Goal: Task Accomplishment & Management: Use online tool/utility

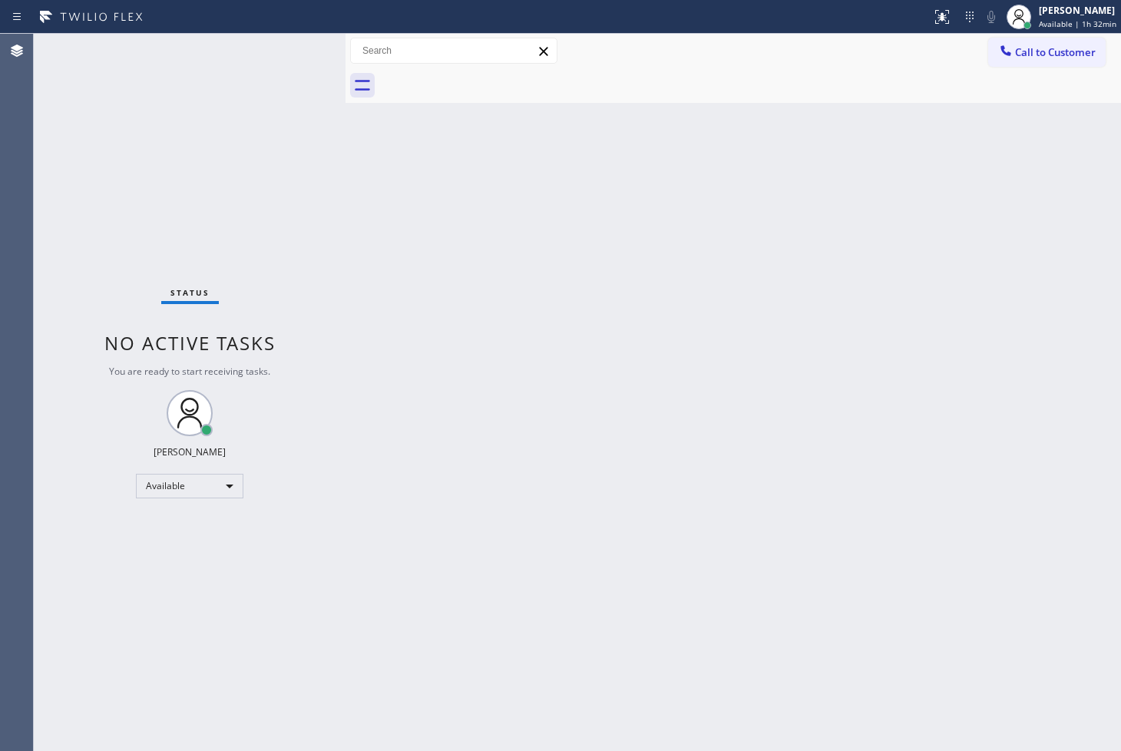
click at [147, 533] on div "Status No active tasks You are ready to start receiving tasks. [PERSON_NAME]" at bounding box center [190, 392] width 312 height 717
click at [216, 484] on div "Available" at bounding box center [189, 486] width 107 height 25
click at [216, 555] on li "Break" at bounding box center [189, 564] width 104 height 18
click at [187, 565] on div "Status No active tasks Change activity state to start receiving tasks. [PERSON_…" at bounding box center [190, 392] width 312 height 717
click at [215, 488] on div "Break" at bounding box center [189, 486] width 107 height 25
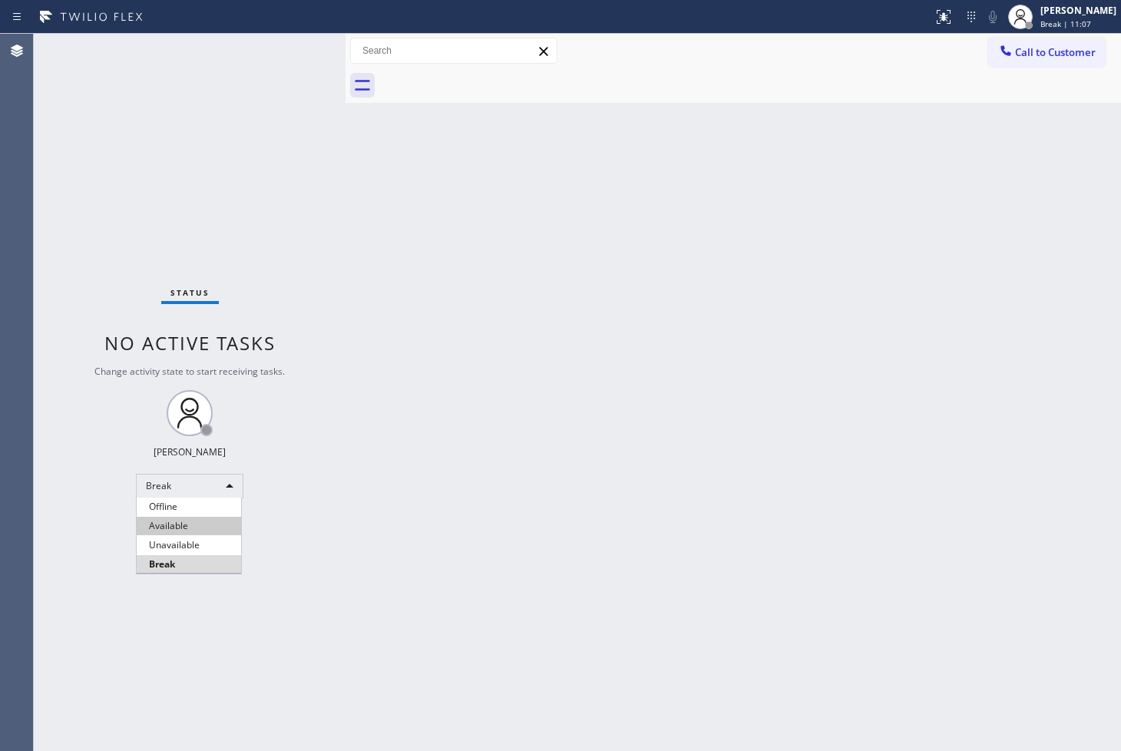
click at [205, 524] on li "Available" at bounding box center [189, 526] width 104 height 18
drag, startPoint x: 499, startPoint y: 349, endPoint x: 486, endPoint y: 324, distance: 27.8
click at [504, 349] on div "Back to Dashboard Change Sender ID Customers Technicians Select a contact Outbo…" at bounding box center [732, 392] width 775 height 717
click at [289, 54] on div "Status No active tasks You are ready to start receiving tasks. [PERSON_NAME]" at bounding box center [190, 392] width 312 height 717
click at [627, 319] on div "Back to Dashboard Change Sender ID Customers Technicians Select a contact Outbo…" at bounding box center [732, 392] width 775 height 717
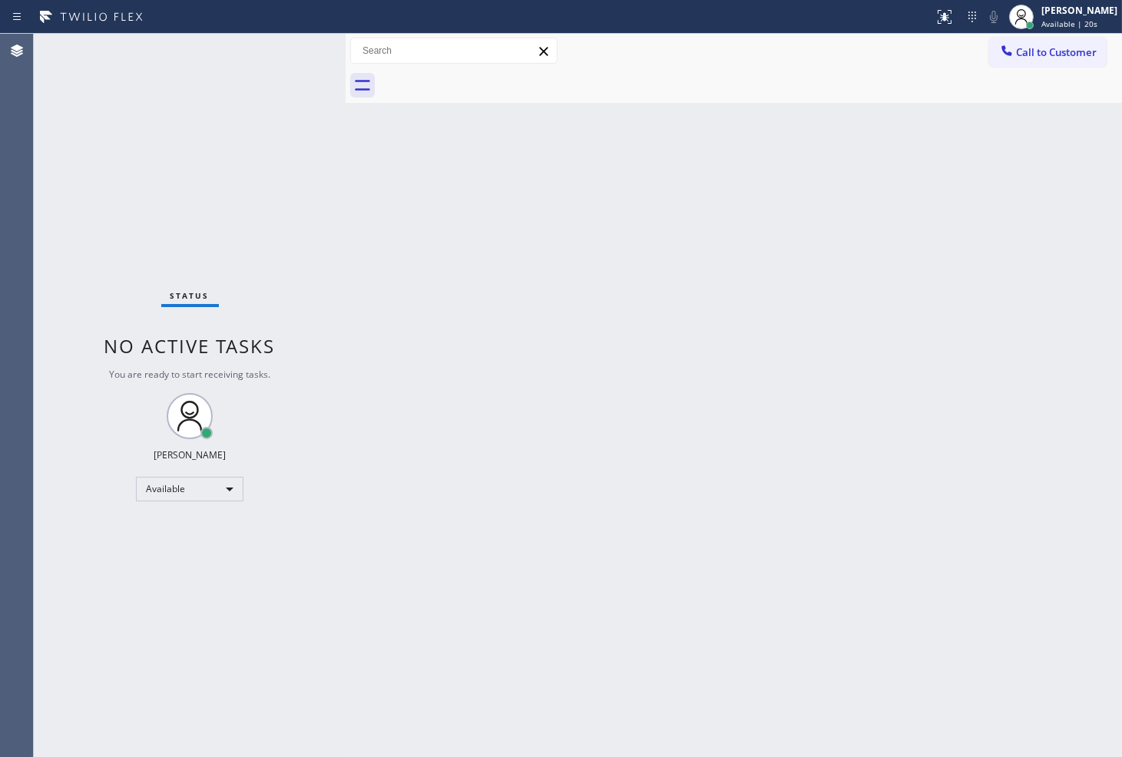
click at [534, 446] on div "Back to Dashboard Change Sender ID Customers Technicians Select a contact Outbo…" at bounding box center [733, 395] width 776 height 723
click at [294, 54] on div "Status No active tasks You are ready to start receiving tasks. [PERSON_NAME]" at bounding box center [190, 395] width 312 height 723
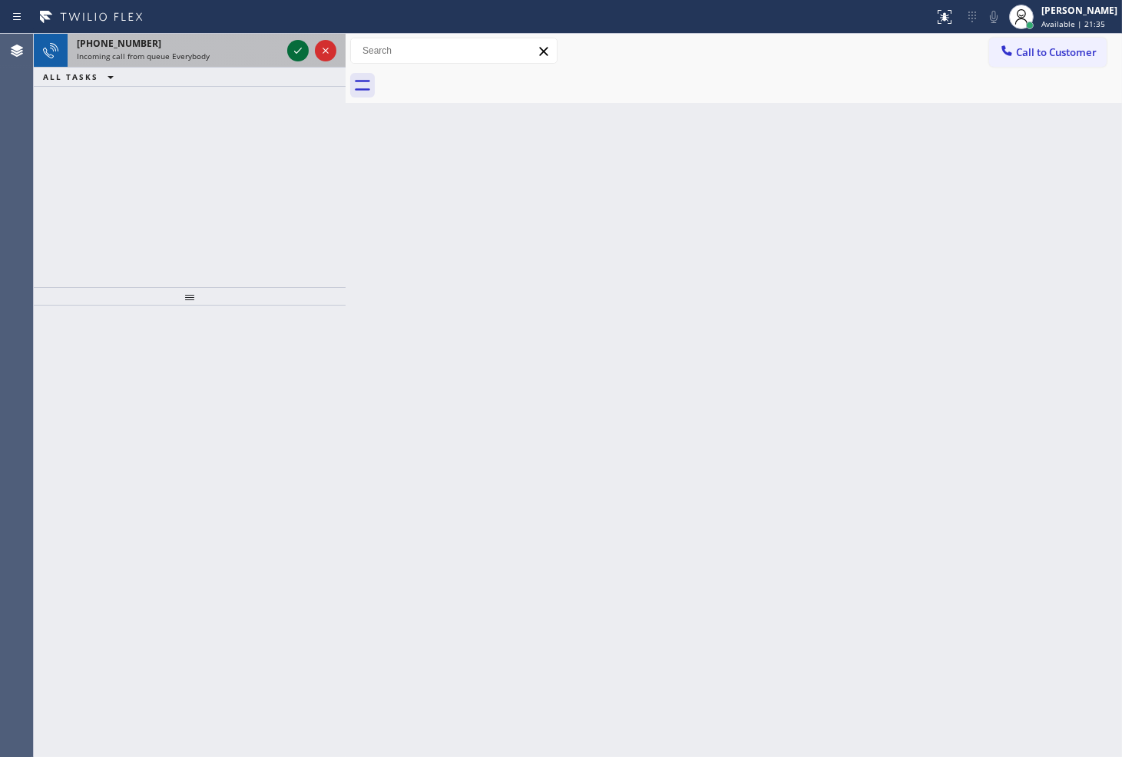
click at [294, 54] on icon at bounding box center [298, 50] width 18 height 18
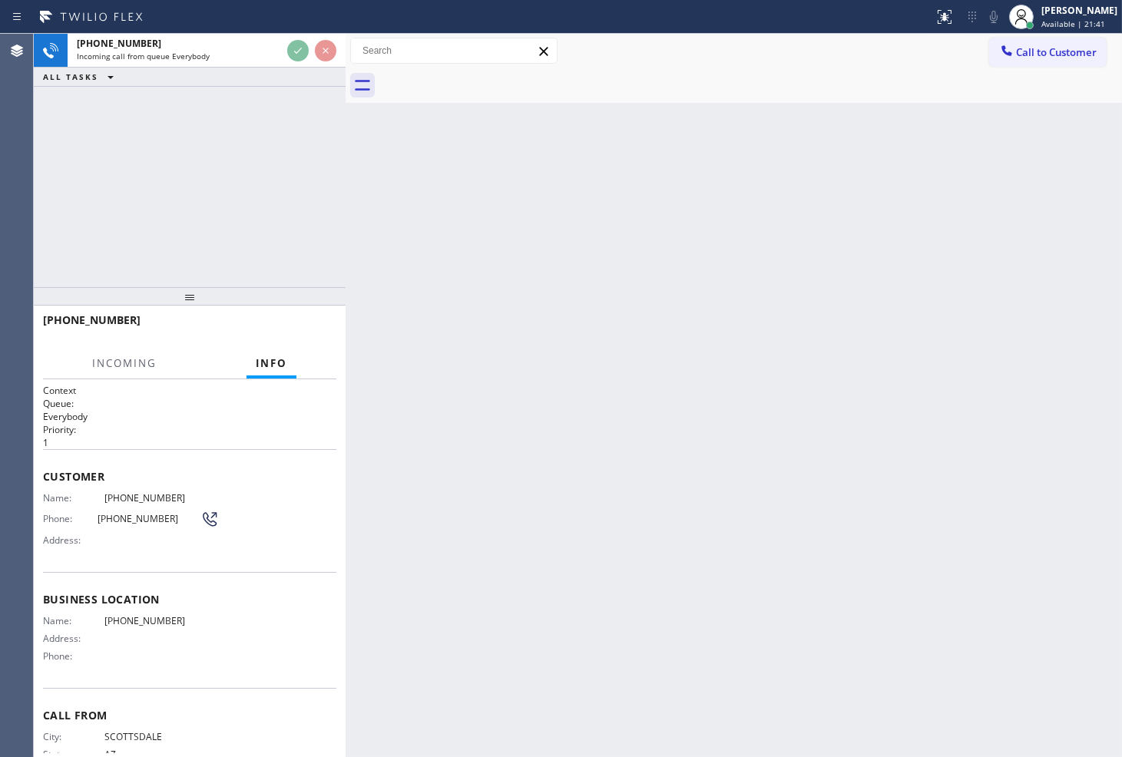
click at [290, 171] on div "[PHONE_NUMBER] Incoming call from queue Everybody ALL TASKS ALL TASKS ACTIVE TA…" at bounding box center [190, 160] width 312 height 253
drag, startPoint x: 208, startPoint y: 213, endPoint x: 211, endPoint y: 94, distance: 119.0
click at [216, 201] on div "[PHONE_NUMBER] Incoming call from queue Everybody ALL TASKS ALL TASKS ACTIVE TA…" at bounding box center [190, 160] width 312 height 253
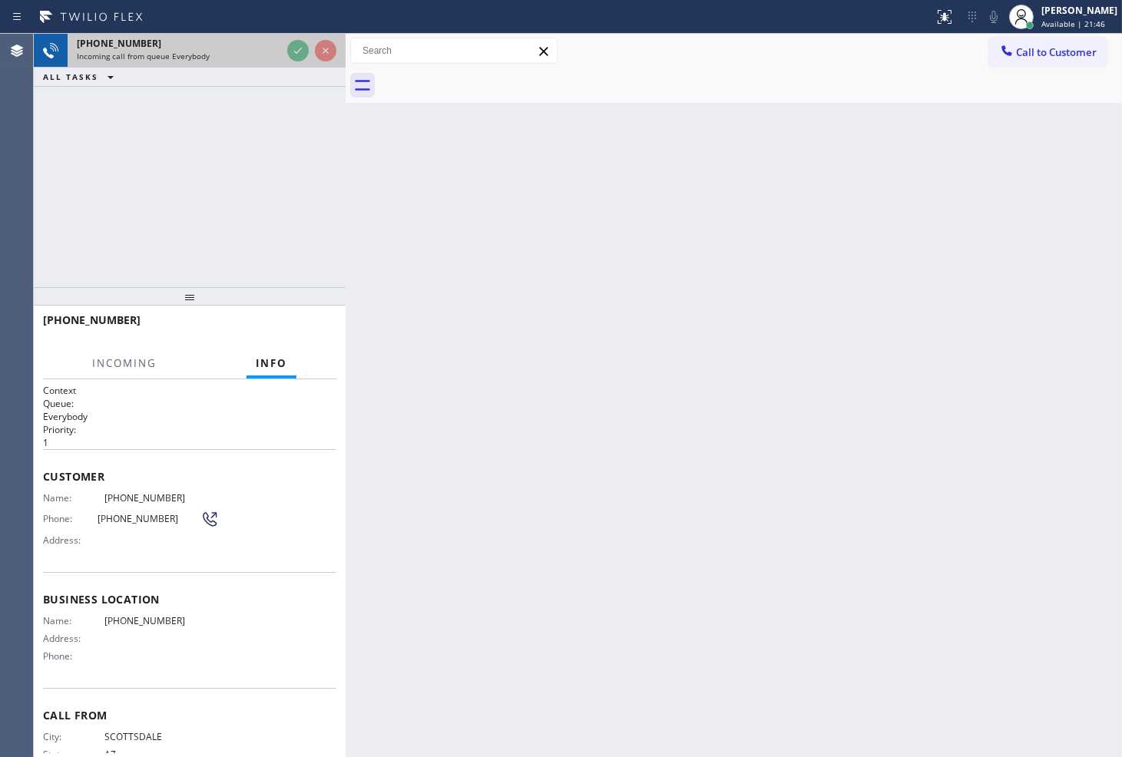
click at [204, 52] on span "Incoming call from queue Everybody" at bounding box center [143, 56] width 133 height 11
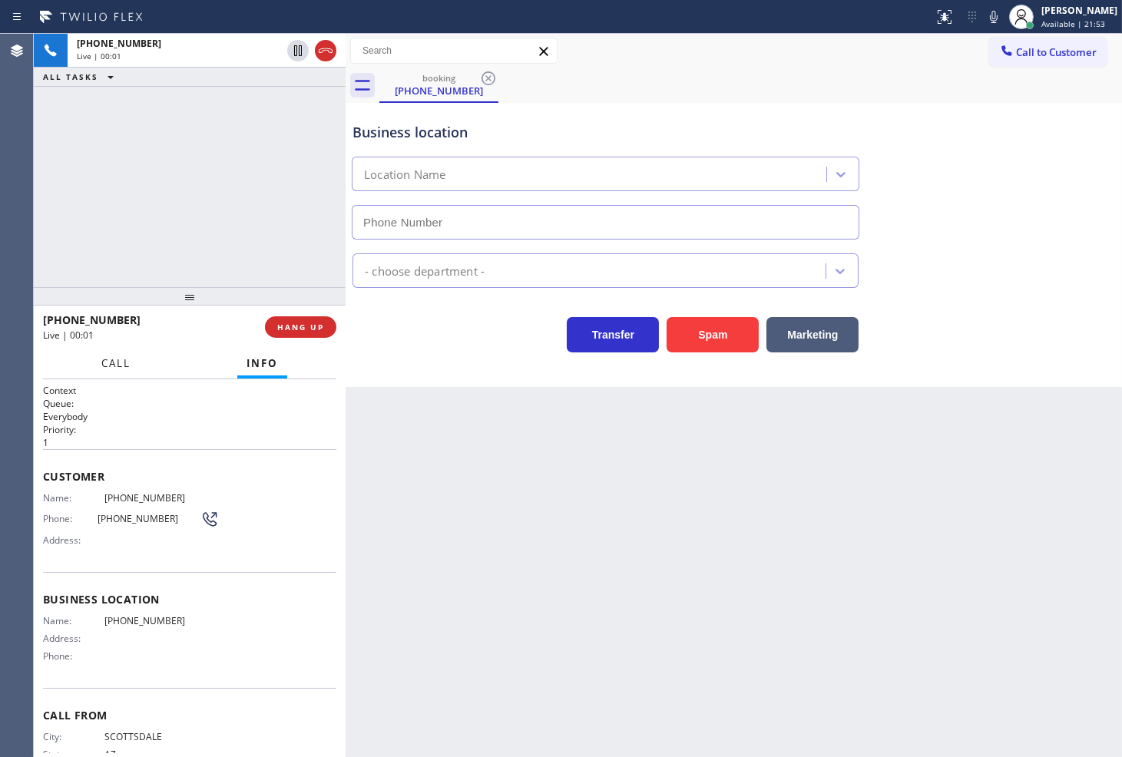
click at [129, 364] on span "Call" at bounding box center [115, 363] width 29 height 14
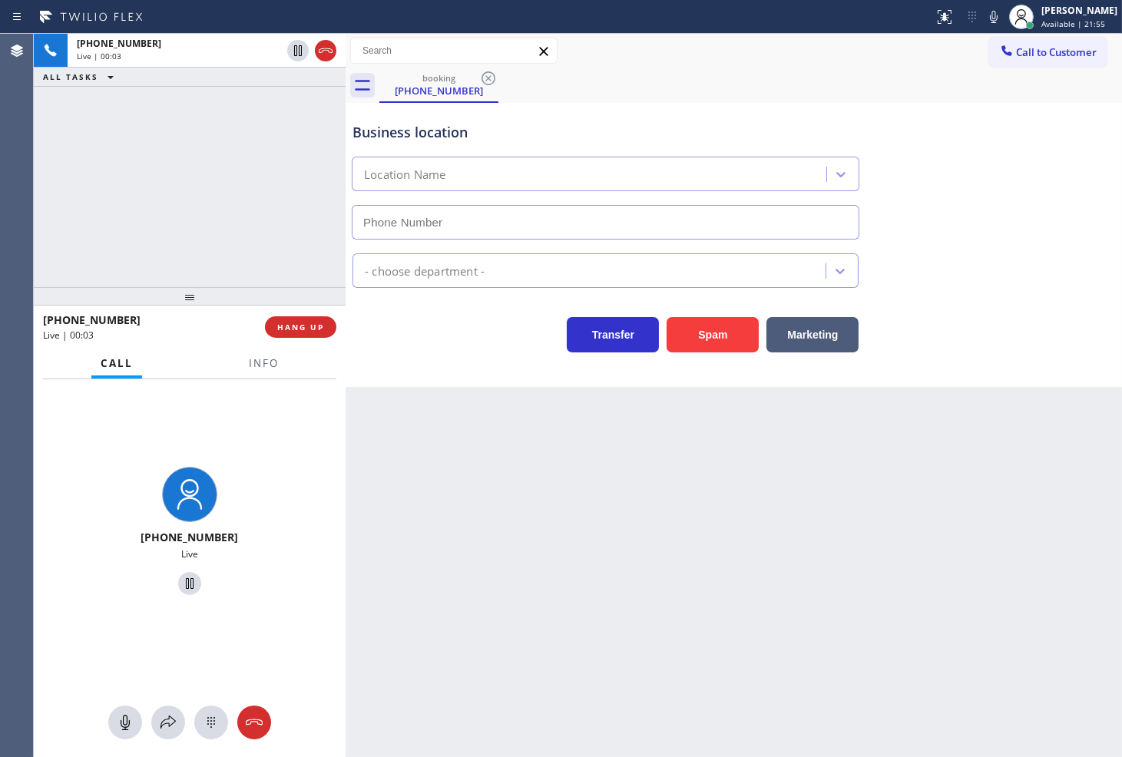
click at [442, 355] on div "Business location Location Name - choose department - Transfer Spam Marketing" at bounding box center [733, 245] width 776 height 284
click at [293, 226] on div "[PHONE_NUMBER] Live | 00:04 ALL TASKS ALL TASKS ACTIVE TASKS TASKS IN WRAP UP" at bounding box center [190, 160] width 312 height 253
click at [463, 338] on div "Transfer Spam Marketing" at bounding box center [605, 330] width 512 height 43
click at [255, 364] on span "Info" at bounding box center [264, 363] width 30 height 14
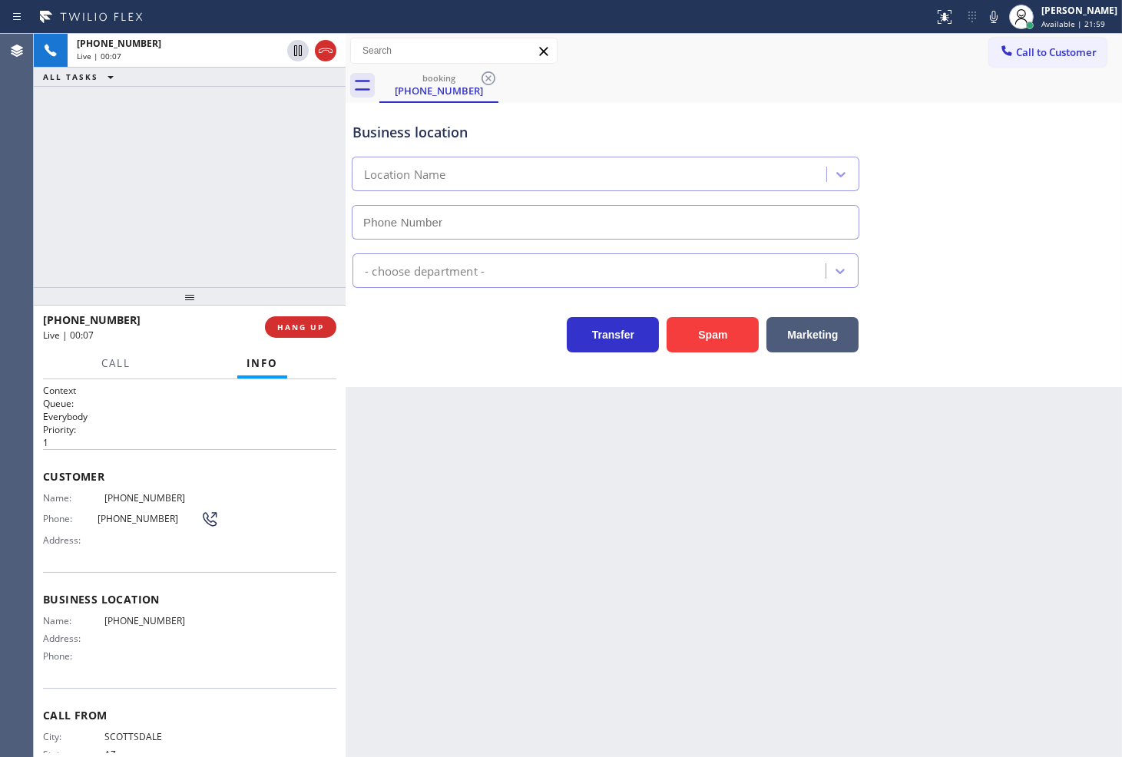
click at [382, 361] on div "Business location Location Name - choose department - Transfer Spam Marketing" at bounding box center [733, 245] width 776 height 284
click at [209, 148] on div "[PHONE_NUMBER] Live | 00:10 ALL TASKS ALL TASKS ACTIVE TASKS TASKS IN WRAP UP" at bounding box center [190, 160] width 312 height 253
drag, startPoint x: 418, startPoint y: 381, endPoint x: 264, endPoint y: 220, distance: 222.6
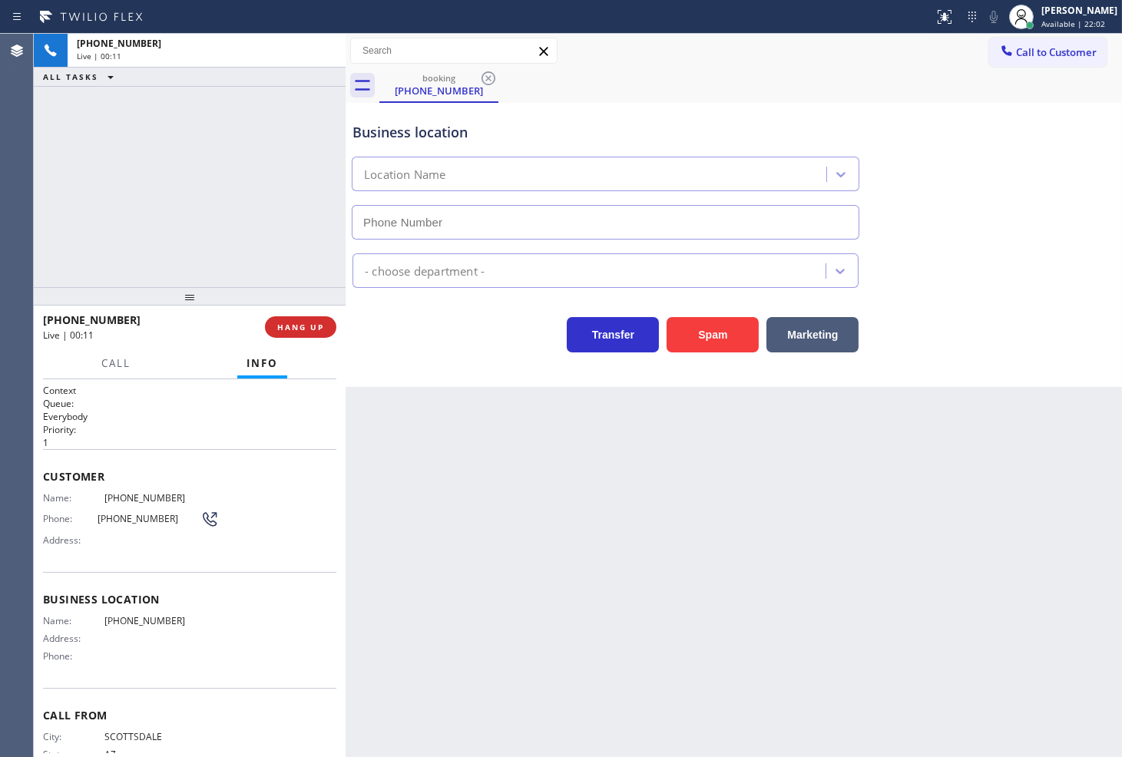
click at [411, 369] on div "Business location Location Name - choose department - Transfer Spam Marketing" at bounding box center [733, 245] width 776 height 284
click at [264, 220] on div "ALL TASKS ALL TASKS ACTIVE TASKS TASKS IN WRAP UP [PHONE_NUMBER] Wrap up | 00:00" at bounding box center [190, 160] width 312 height 253
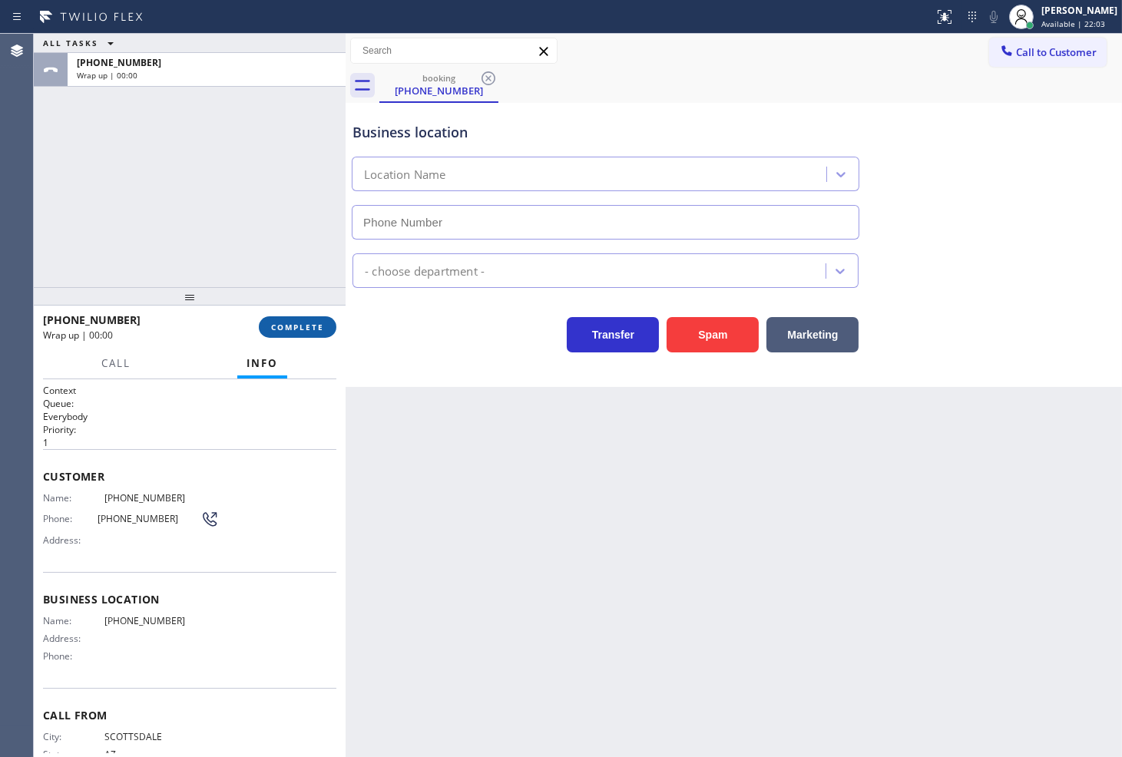
click at [310, 316] on button "COMPLETE" at bounding box center [298, 326] width 78 height 21
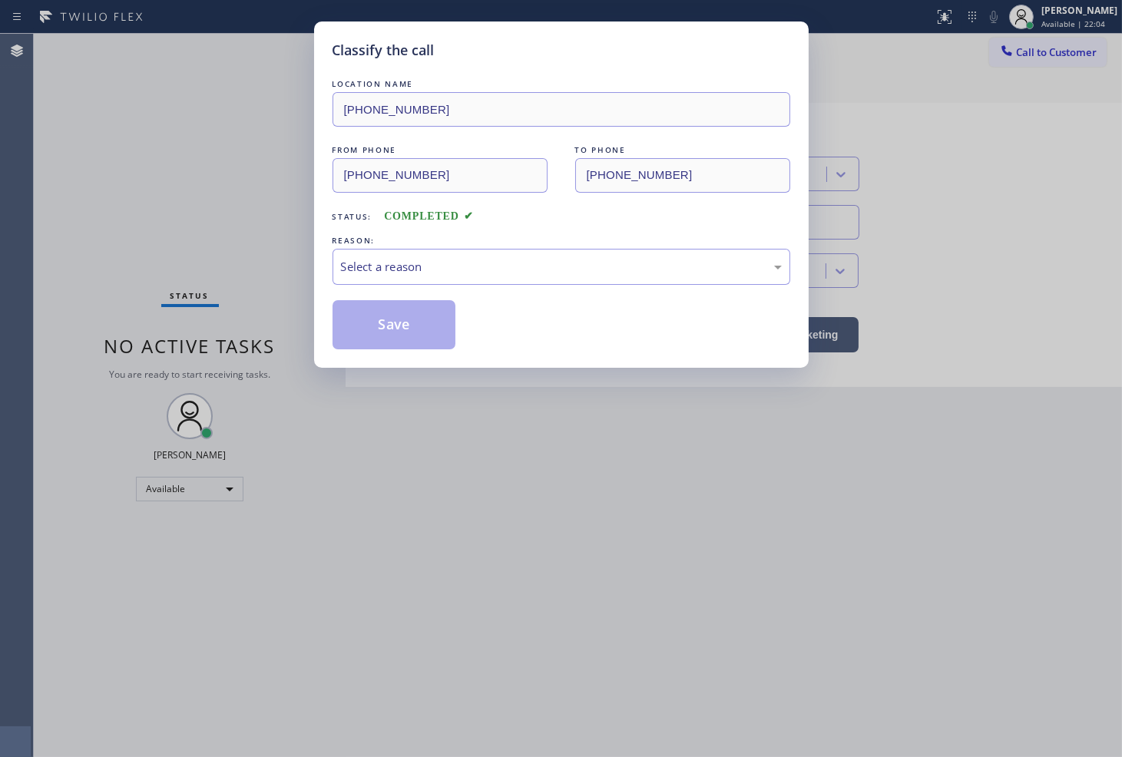
click at [427, 263] on div "Select a reason" at bounding box center [561, 267] width 441 height 18
click at [395, 319] on button "Save" at bounding box center [394, 324] width 124 height 49
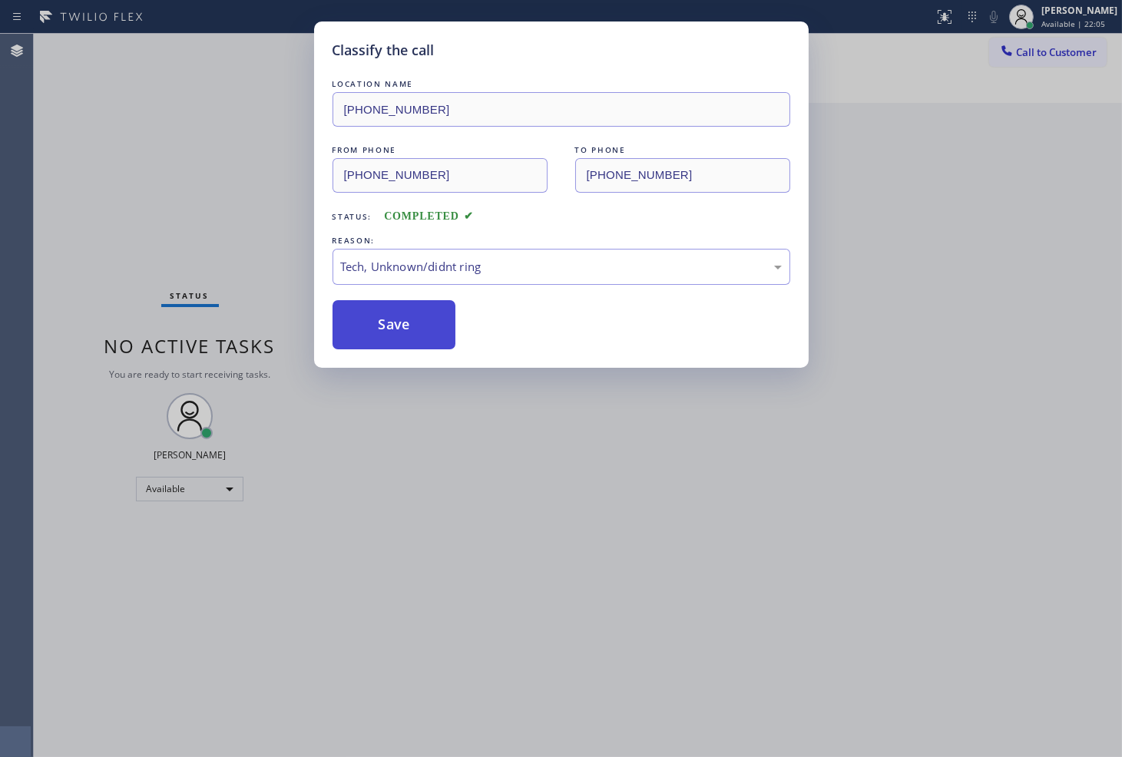
click at [395, 319] on button "Save" at bounding box center [394, 324] width 124 height 49
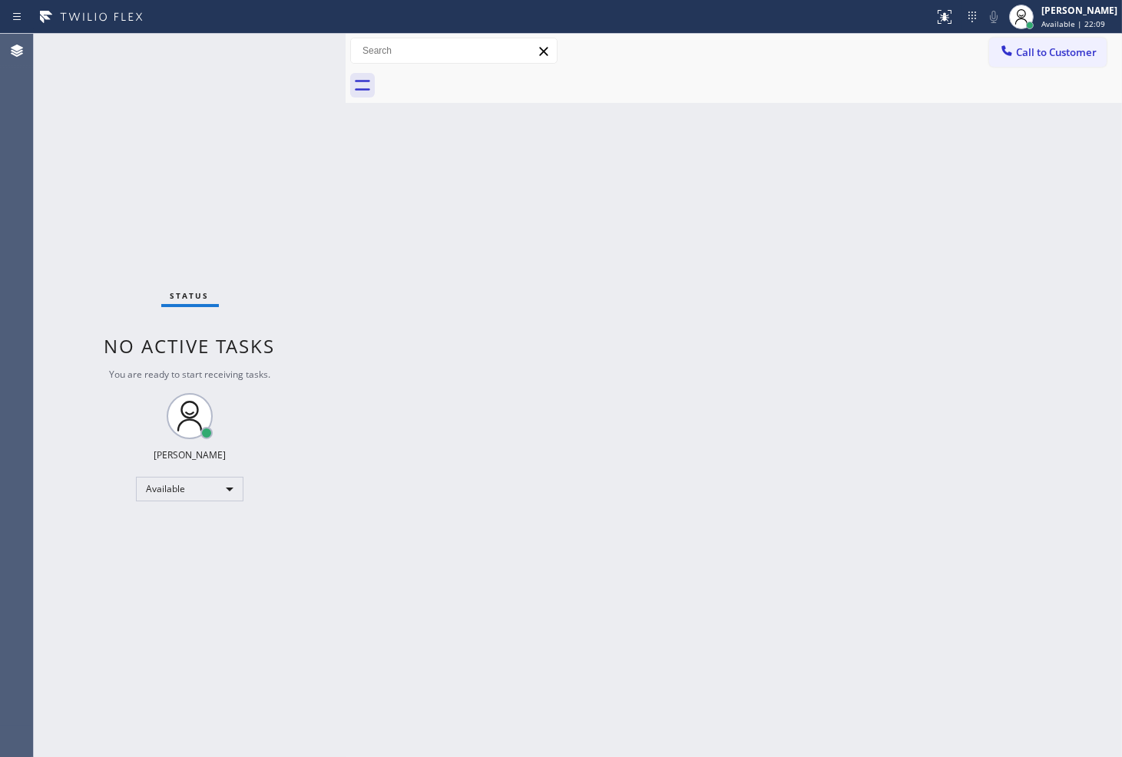
click at [285, 59] on div "Status No active tasks You are ready to start receiving tasks. [PERSON_NAME]" at bounding box center [190, 395] width 312 height 723
click at [111, 97] on div "Status No active tasks You are ready to start receiving tasks. [PERSON_NAME]" at bounding box center [190, 395] width 312 height 723
click at [284, 47] on div "Status No active tasks You are ready to start receiving tasks. [PERSON_NAME]" at bounding box center [190, 395] width 312 height 723
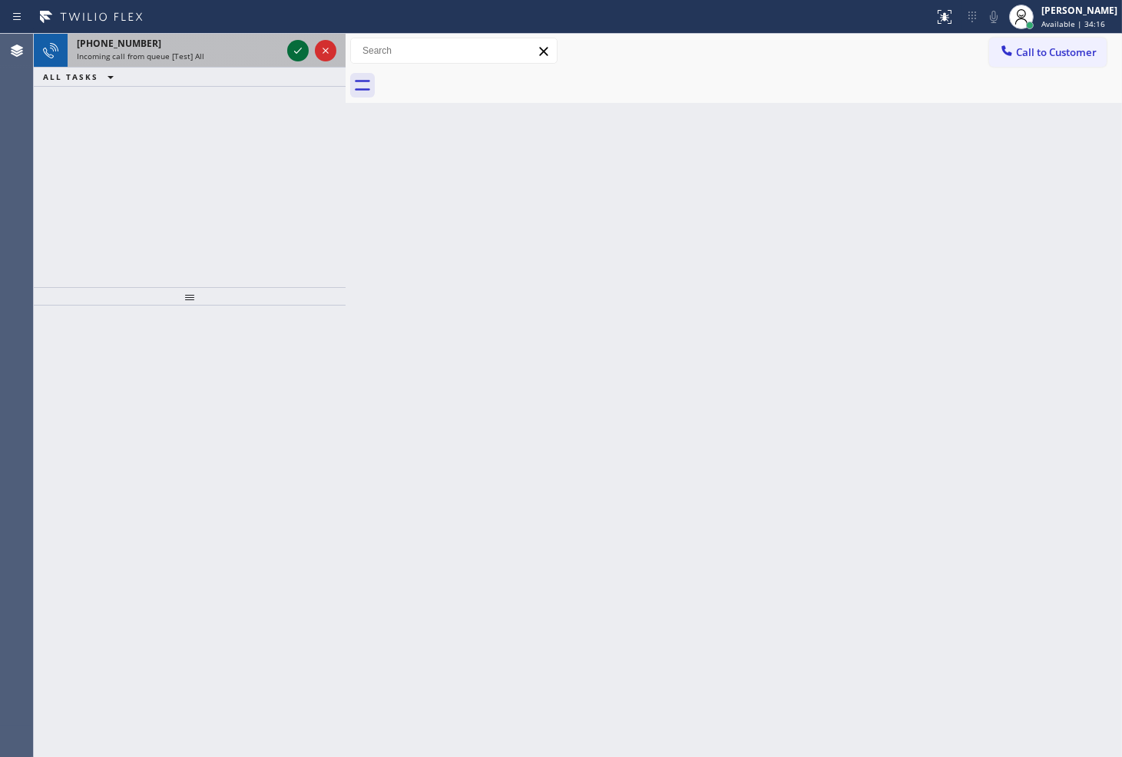
click at [293, 49] on icon at bounding box center [298, 50] width 18 height 18
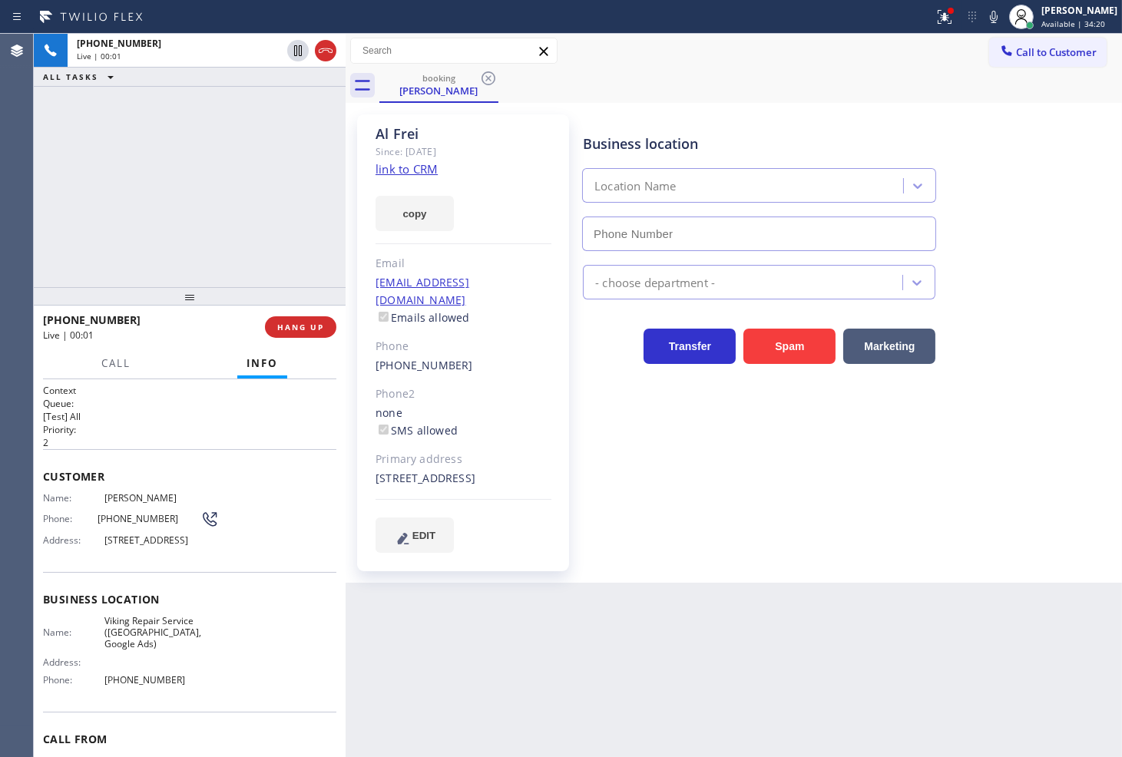
type input "[PHONE_NUMBER]"
click at [970, 132] on div "Business location Viking Repair Service ([GEOGRAPHIC_DATA], Google Ads) [PHONE_…" at bounding box center [849, 181] width 538 height 139
click at [927, 68] on div "booking [PERSON_NAME]" at bounding box center [750, 85] width 742 height 35
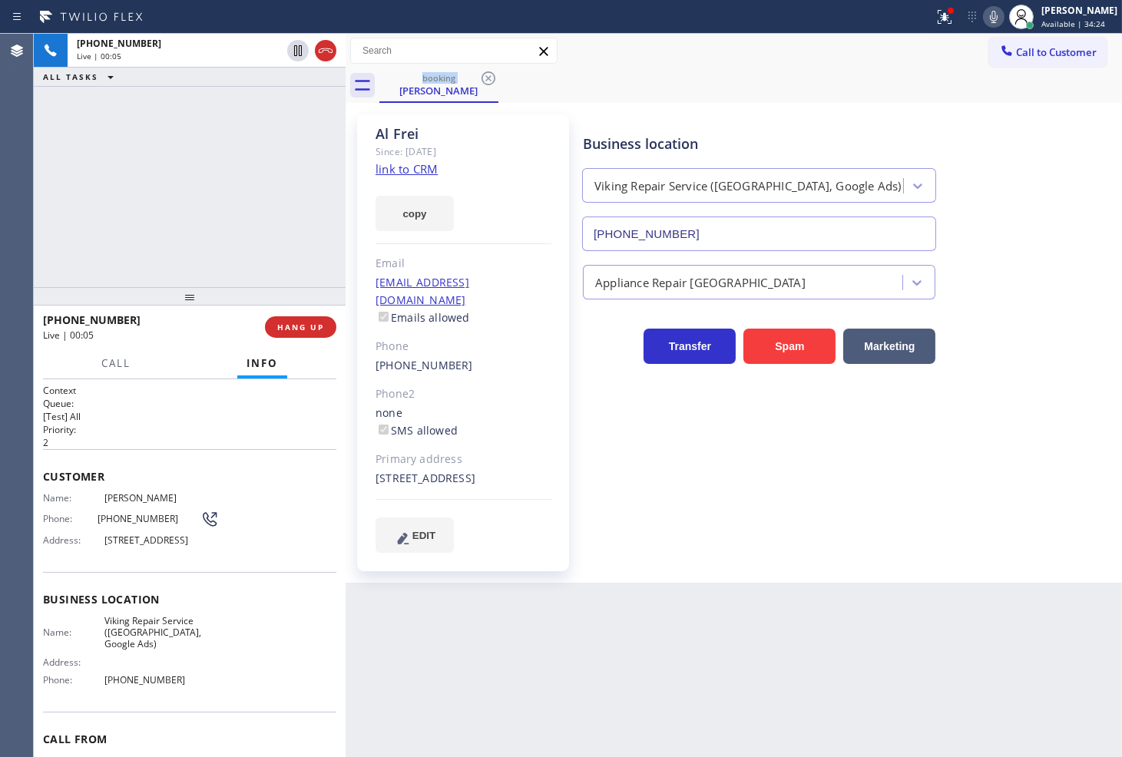
click at [984, 17] on icon at bounding box center [993, 17] width 18 height 18
click at [854, 74] on div "booking [PERSON_NAME]" at bounding box center [750, 85] width 742 height 35
click at [405, 173] on link "link to CRM" at bounding box center [406, 168] width 62 height 15
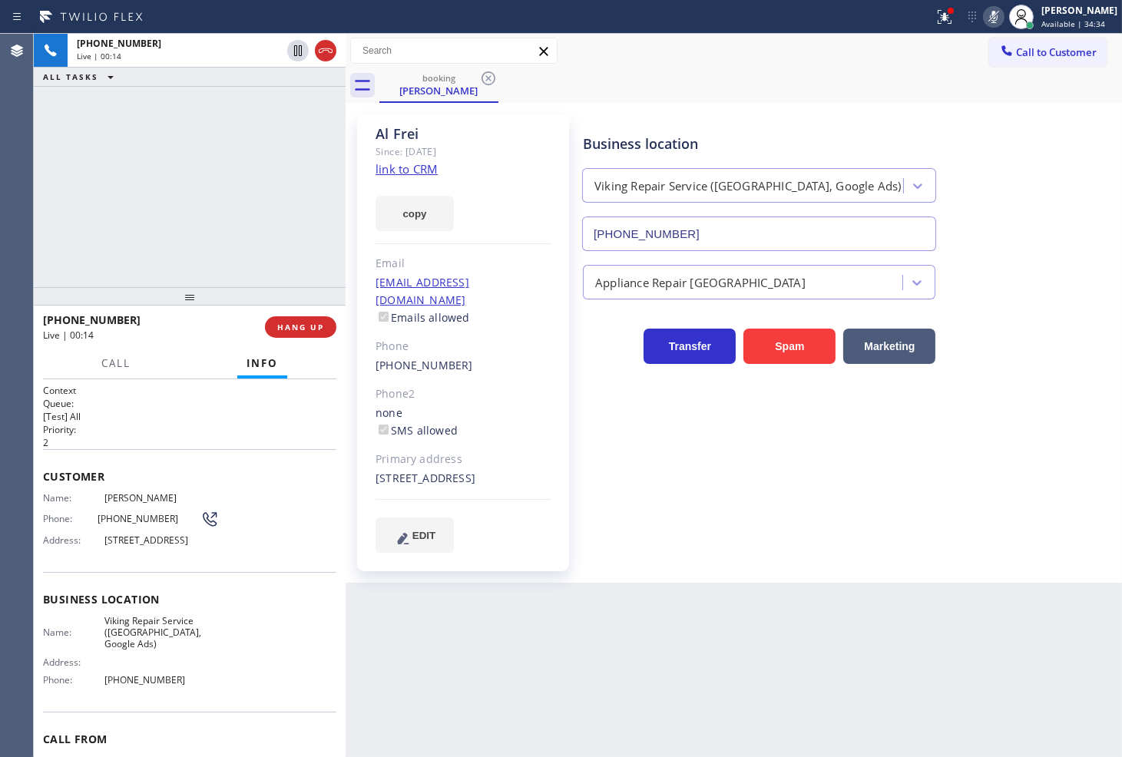
click at [152, 179] on div "[PHONE_NUMBER] Live | 00:14 ALL TASKS ALL TASKS ACTIVE TASKS TASKS IN WRAP UP" at bounding box center [190, 160] width 312 height 253
click at [989, 12] on icon at bounding box center [993, 17] width 8 height 12
click at [391, 212] on button "copy" at bounding box center [414, 213] width 78 height 35
click at [984, 15] on icon at bounding box center [993, 17] width 18 height 18
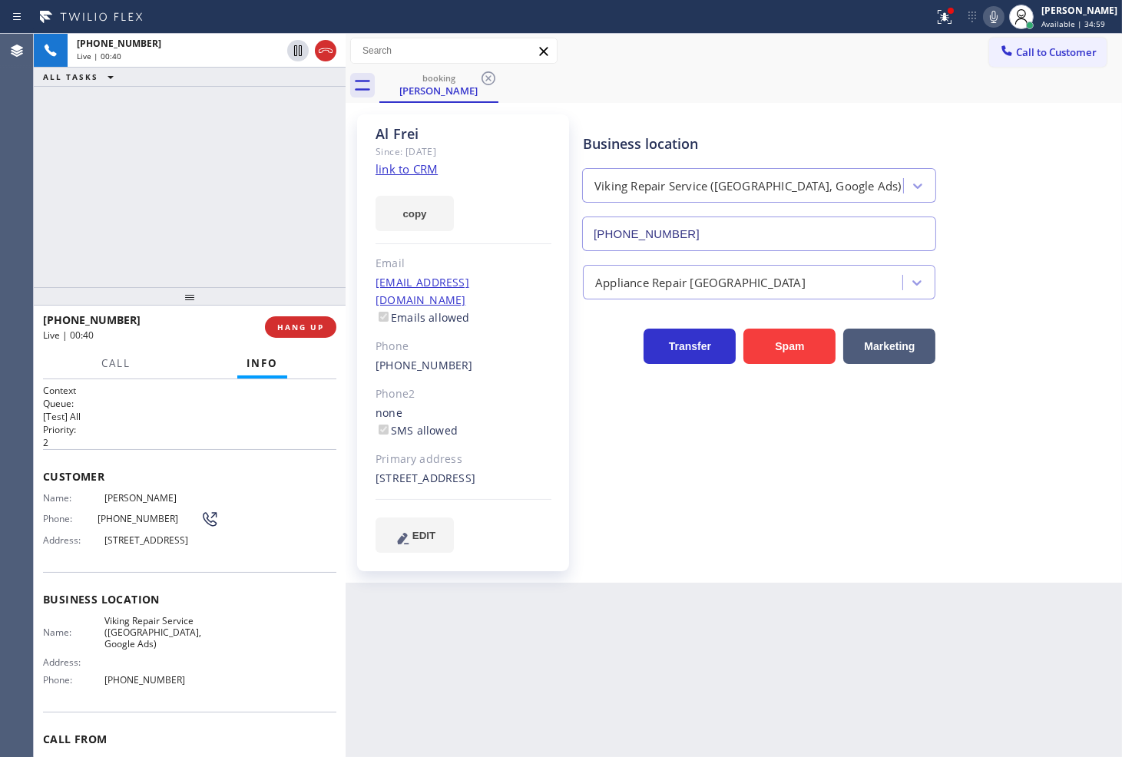
click at [117, 259] on div "[PHONE_NUMBER] Live | 00:40 ALL TASKS ALL TASKS ACTIVE TASKS TASKS IN WRAP UP" at bounding box center [190, 160] width 312 height 253
click at [130, 195] on div "[PHONE_NUMBER] Live | 01:06 ALL TASKS ALL TASKS ACTIVE TASKS TASKS IN WRAP UP" at bounding box center [190, 160] width 312 height 253
click at [263, 568] on div "Customer Name: [PERSON_NAME] Phone: [PHONE_NUMBER] Address: [STREET_ADDRESS]" at bounding box center [189, 510] width 293 height 123
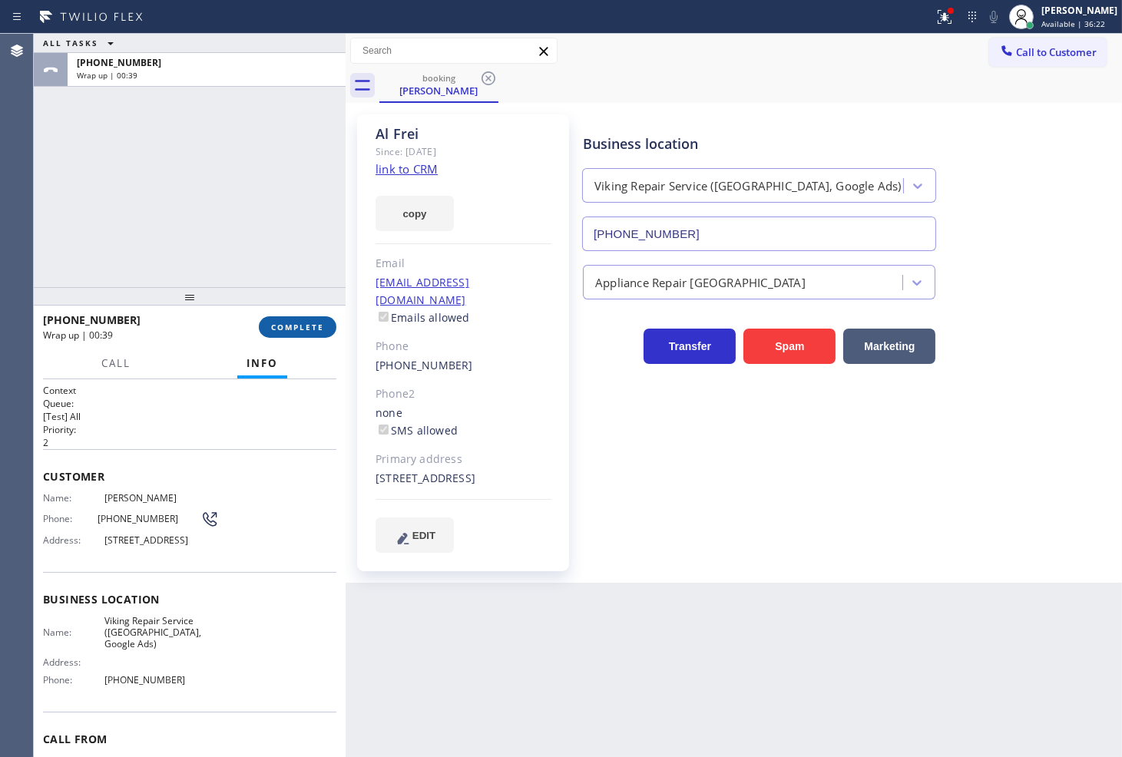
click at [315, 334] on button "COMPLETE" at bounding box center [298, 326] width 78 height 21
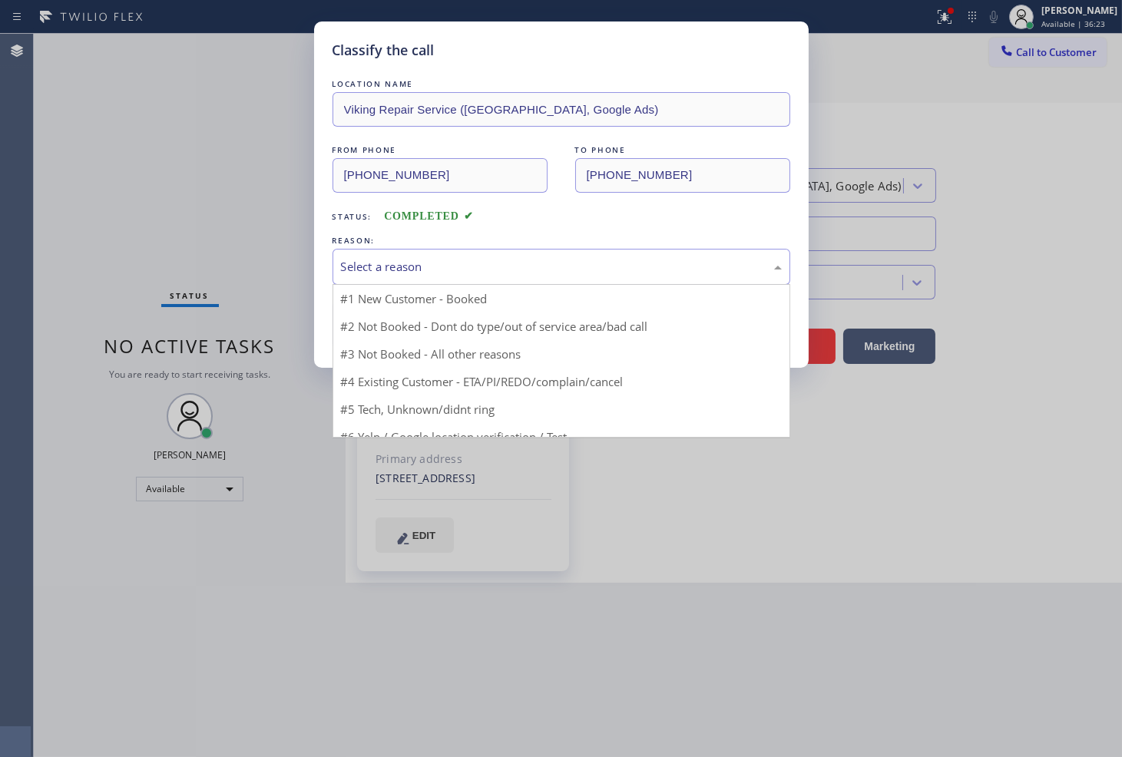
click at [432, 273] on div "Select a reason" at bounding box center [561, 267] width 441 height 18
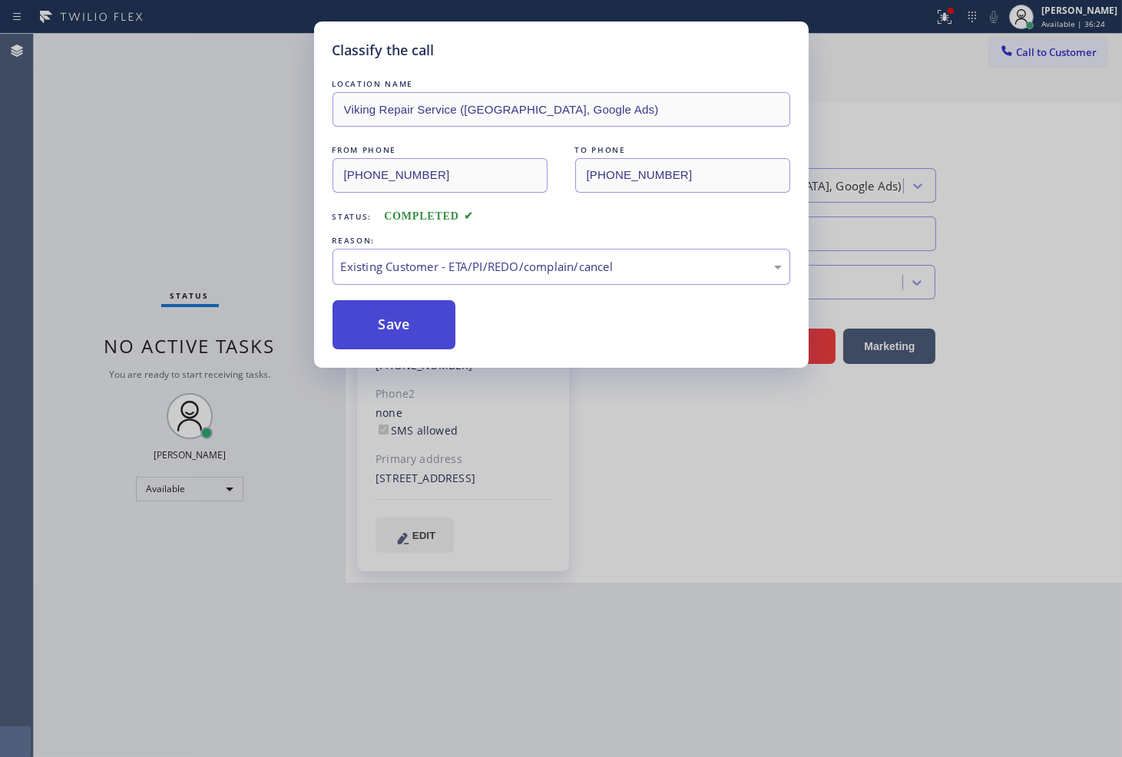
click at [396, 303] on button "Save" at bounding box center [394, 324] width 124 height 49
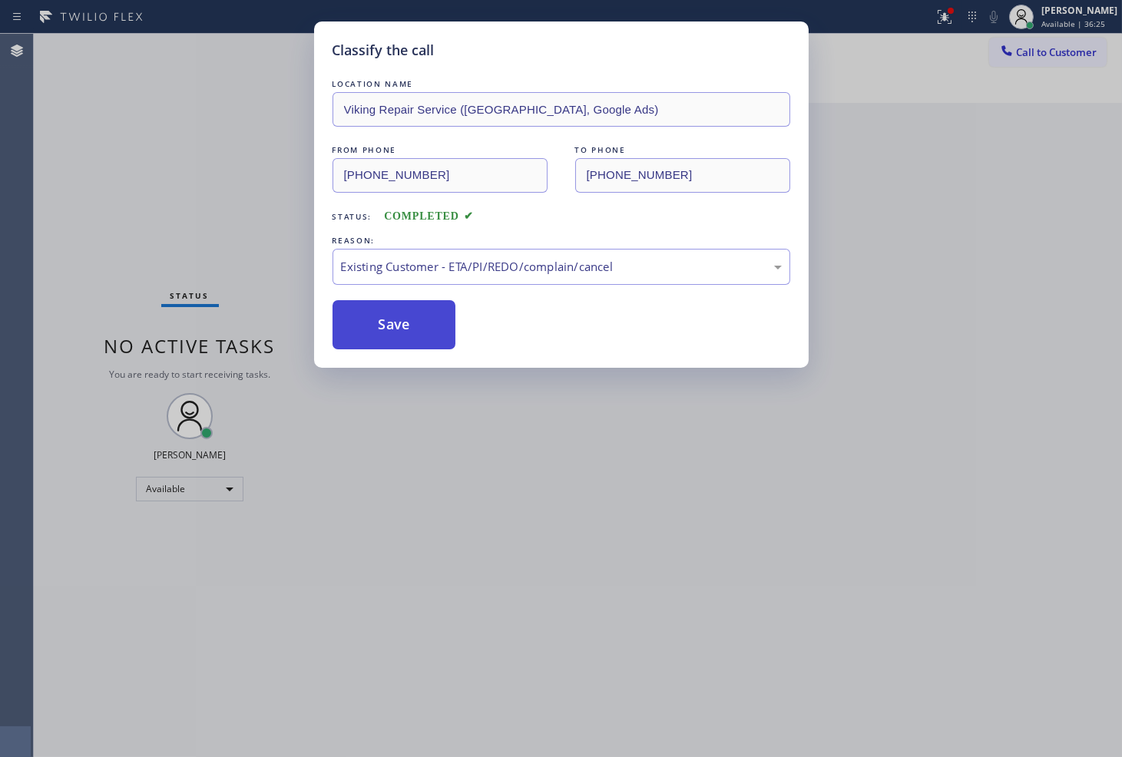
click at [396, 315] on button "Save" at bounding box center [394, 324] width 124 height 49
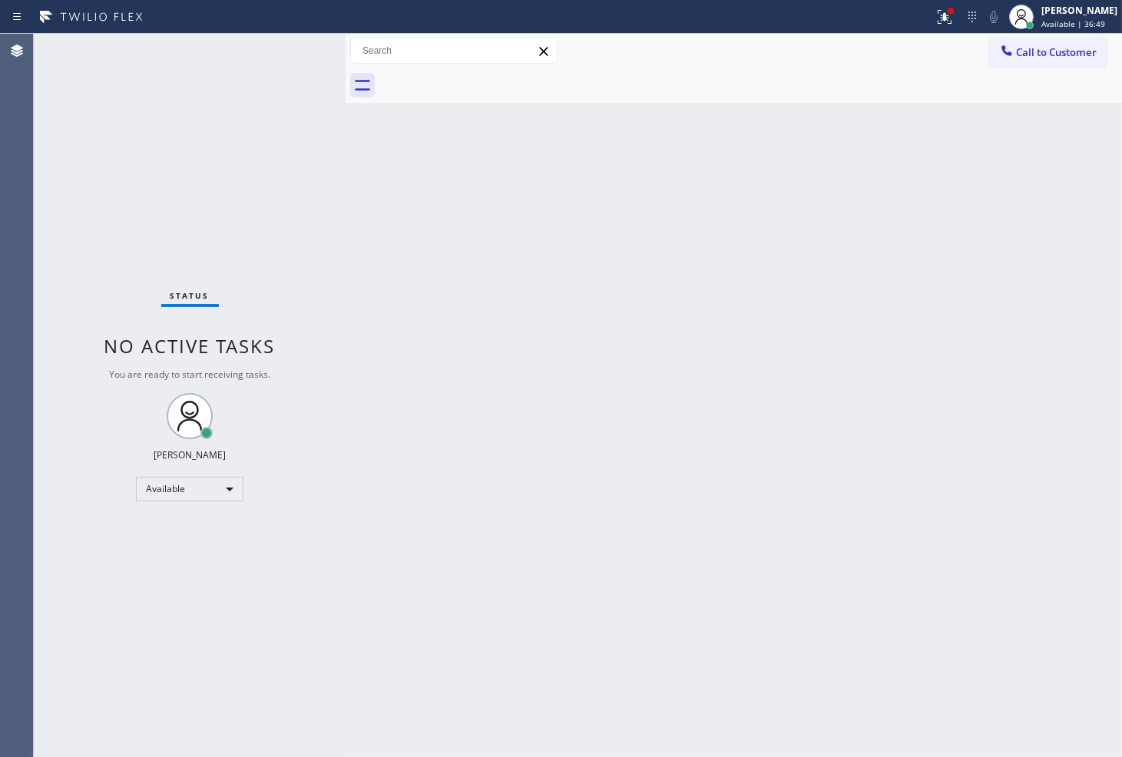
click at [134, 216] on div "Status No active tasks You are ready to start receiving tasks. [PERSON_NAME]" at bounding box center [190, 395] width 312 height 723
click at [266, 98] on div "Status No active tasks You are ready to start receiving tasks. [PERSON_NAME]" at bounding box center [190, 395] width 312 height 723
click at [292, 75] on div "Status No active tasks You are ready to start receiving tasks. [PERSON_NAME]" at bounding box center [190, 395] width 312 height 723
click at [165, 241] on div "Status No active tasks You are ready to start receiving tasks. [PERSON_NAME]" at bounding box center [190, 395] width 312 height 723
click at [295, 55] on div "Status No active tasks You are ready to start receiving tasks. [PERSON_NAME]" at bounding box center [190, 395] width 312 height 723
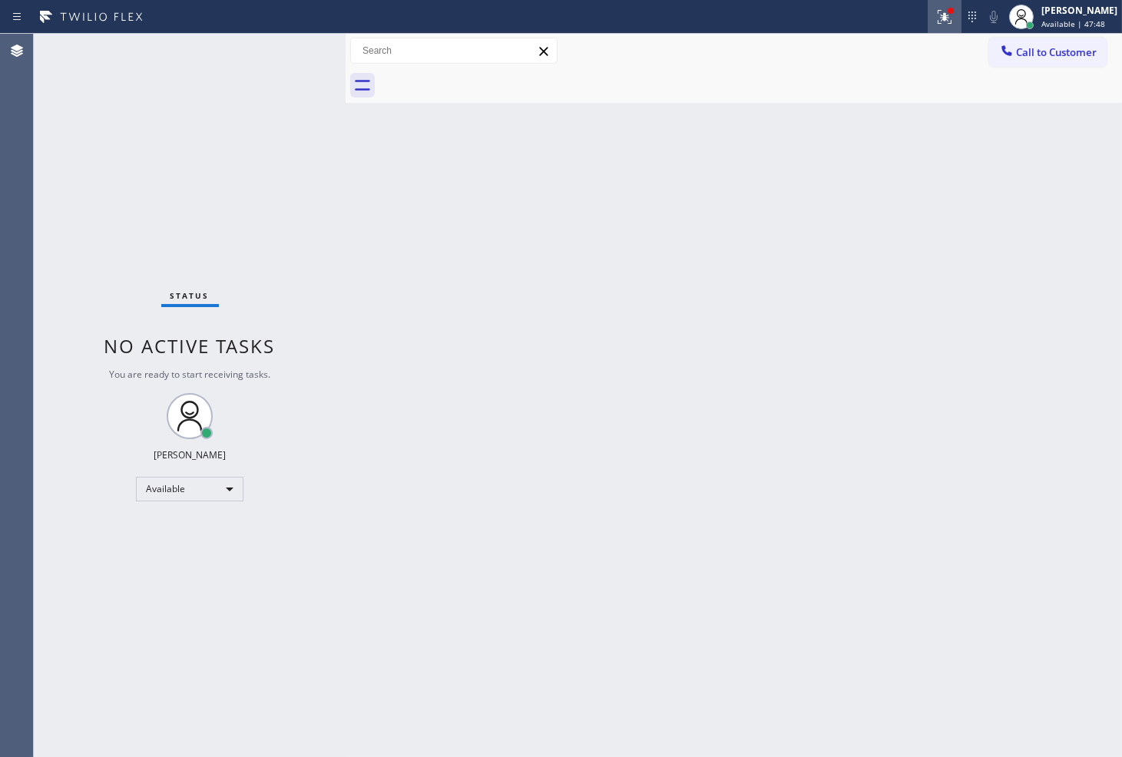
click at [935, 18] on icon at bounding box center [944, 17] width 18 height 18
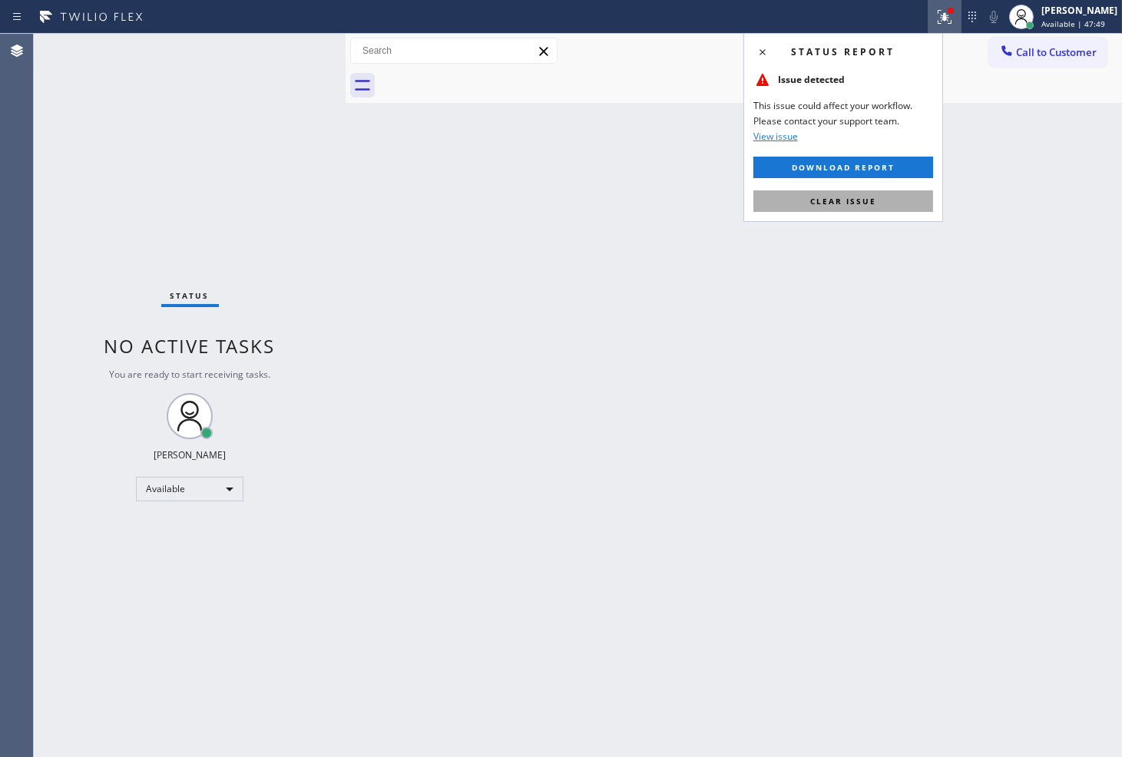
click at [873, 204] on span "Clear issue" at bounding box center [843, 201] width 66 height 11
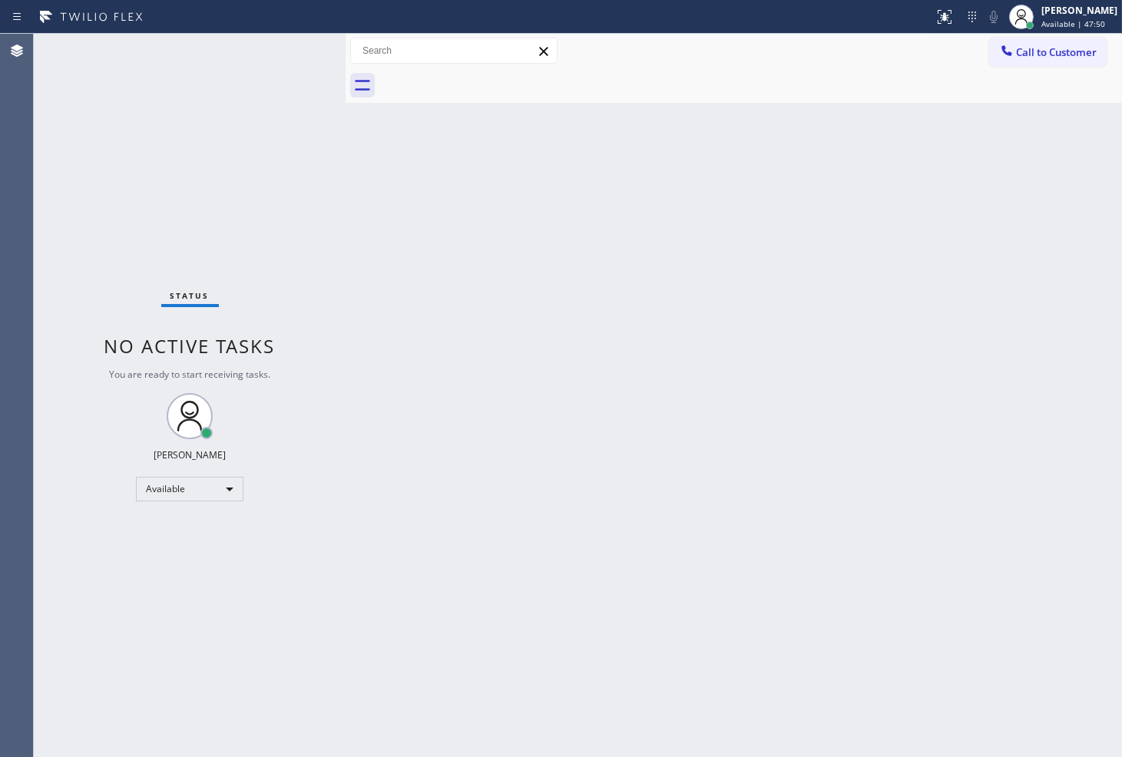
click at [289, 46] on div "Status No active tasks You are ready to start receiving tasks. [PERSON_NAME]" at bounding box center [190, 395] width 312 height 723
click at [781, 576] on div "Back to Dashboard Change Sender ID Customers Technicians Select a contact Outbo…" at bounding box center [733, 395] width 776 height 723
click at [125, 162] on div "Status No active tasks You are ready to start receiving tasks. [PERSON_NAME]" at bounding box center [190, 395] width 312 height 723
click at [312, 42] on div "Status No active tasks You are ready to start receiving tasks. [PERSON_NAME]" at bounding box center [190, 395] width 312 height 723
